Goal: Information Seeking & Learning: Learn about a topic

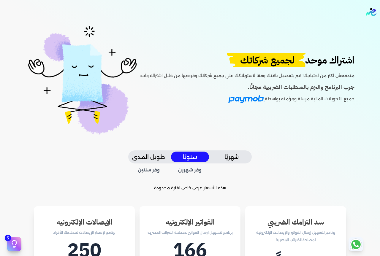
scroll to position [170, 0]
click at [174, 46] on div "اشتراك موحد لجميع شركاتك متدفعش اكتر من احتياجك! قم بتفصيل باقتك وفقًا لاستهلاك…" at bounding box center [190, 87] width 371 height 127
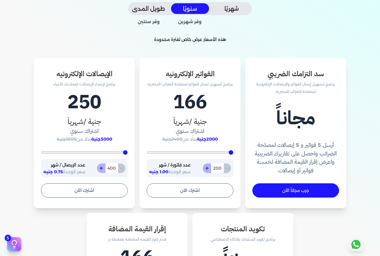
scroll to position [0, 0]
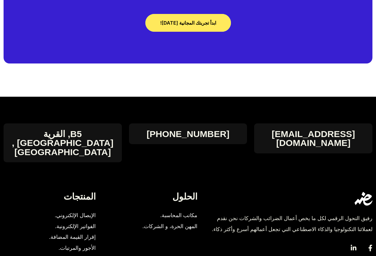
scroll to position [2521, 0]
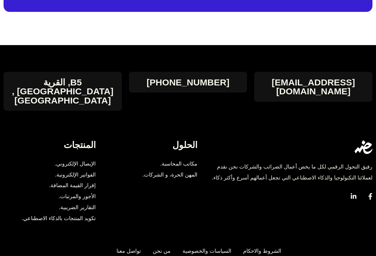
click at [75, 202] on span "التقارير الضريبية." at bounding box center [77, 207] width 37 height 11
